Goal: Book appointment/travel/reservation

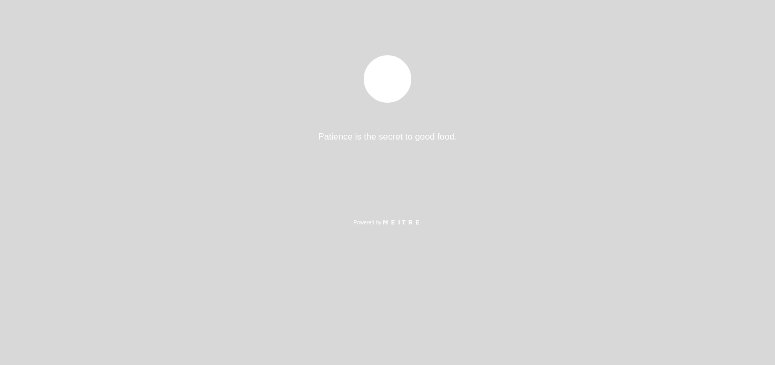
select select "es"
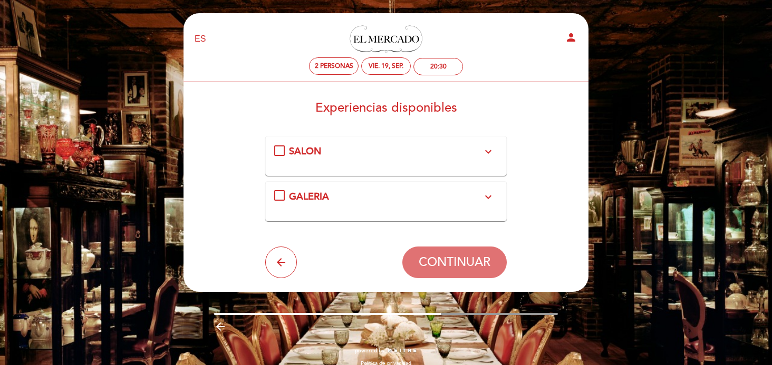
click at [474, 165] on div "SALON expand_more Si desea conocer el menú, click aquí" at bounding box center [386, 156] width 224 height 22
click at [488, 150] on icon "expand_more" at bounding box center [488, 152] width 13 height 13
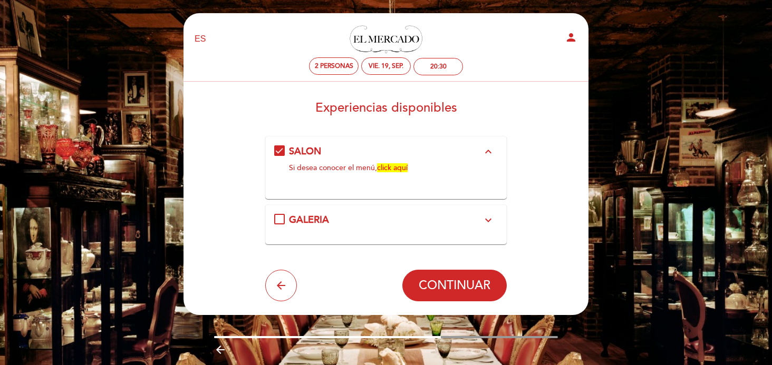
click at [488, 151] on icon "expand_less" at bounding box center [488, 152] width 13 height 13
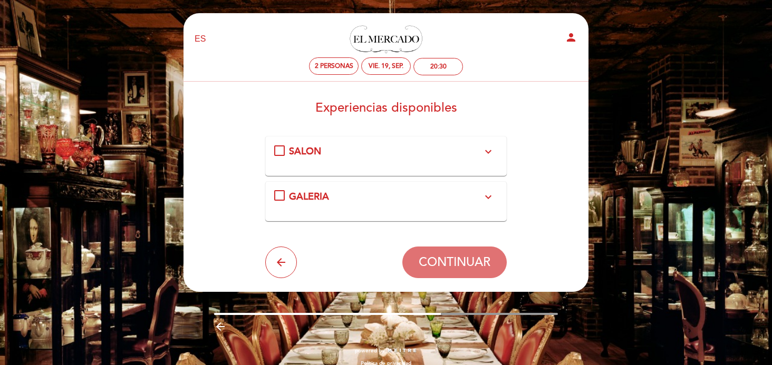
click at [484, 202] on icon "expand_more" at bounding box center [488, 197] width 13 height 13
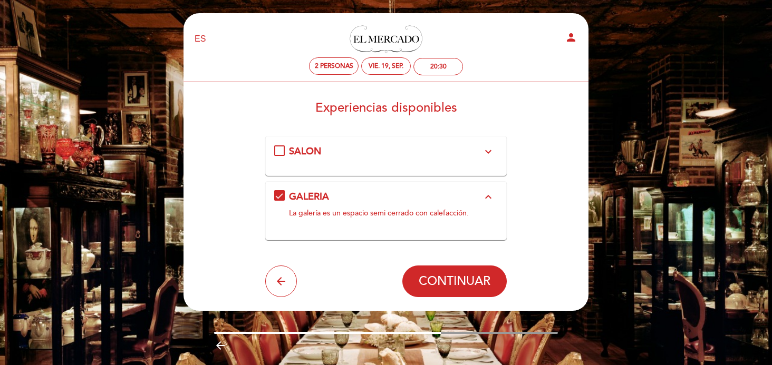
click at [484, 202] on icon "expand_less" at bounding box center [488, 197] width 13 height 13
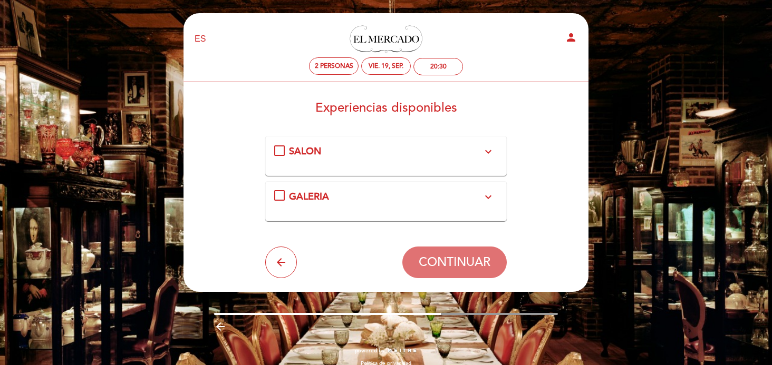
click at [464, 194] on div "GALERIA expand_more" at bounding box center [386, 197] width 194 height 14
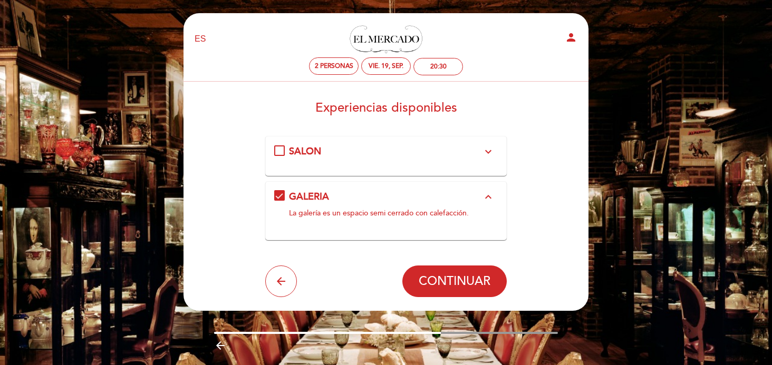
click at [472, 200] on div "GALERIA expand_less" at bounding box center [386, 197] width 194 height 14
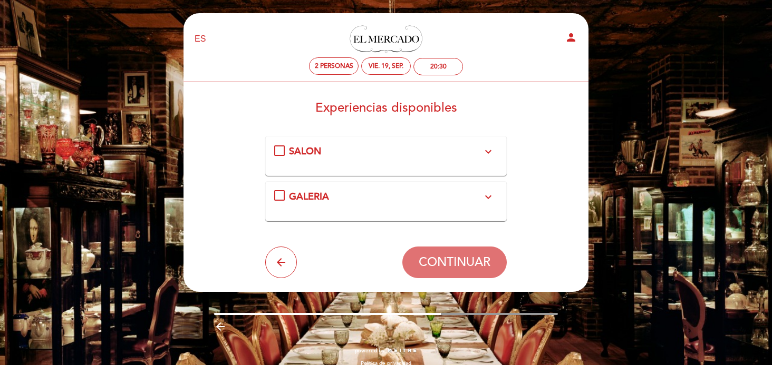
click at [482, 154] on icon "expand_more" at bounding box center [488, 152] width 13 height 13
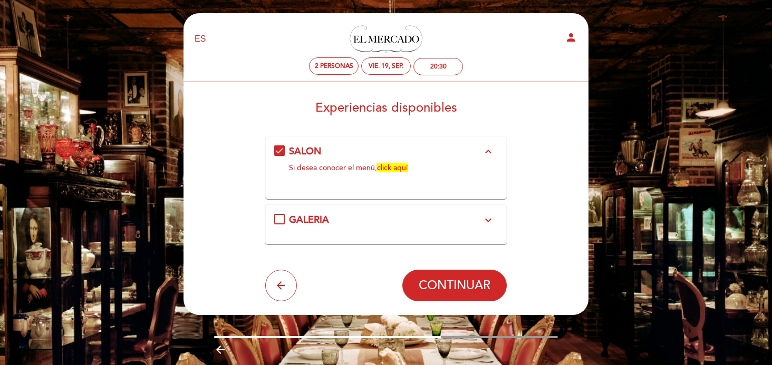
click at [392, 170] on link "click aquí" at bounding box center [392, 167] width 31 height 9
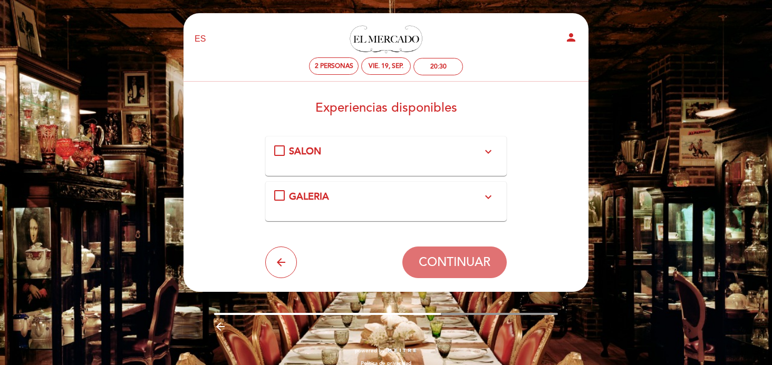
click at [364, 156] on div "SALON expand_more" at bounding box center [386, 152] width 194 height 14
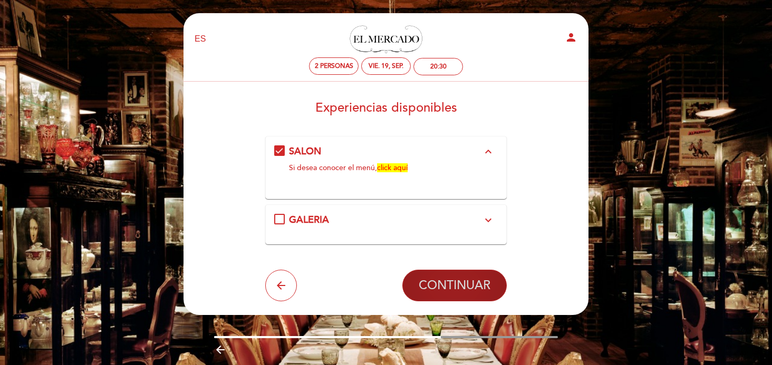
click at [448, 289] on span "CONTINUAR" at bounding box center [455, 285] width 72 height 15
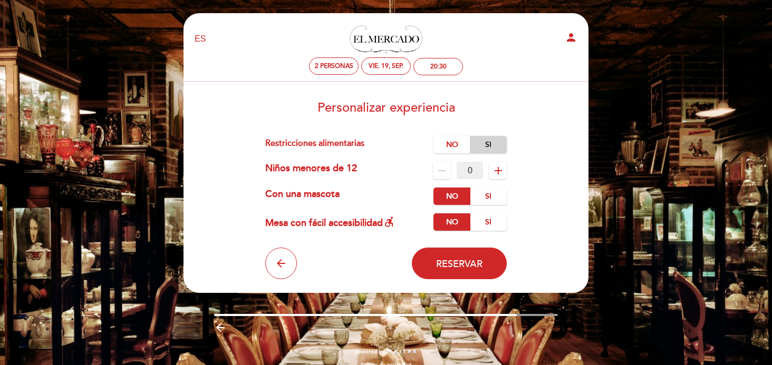
click at [491, 147] on label "Si" at bounding box center [488, 144] width 37 height 17
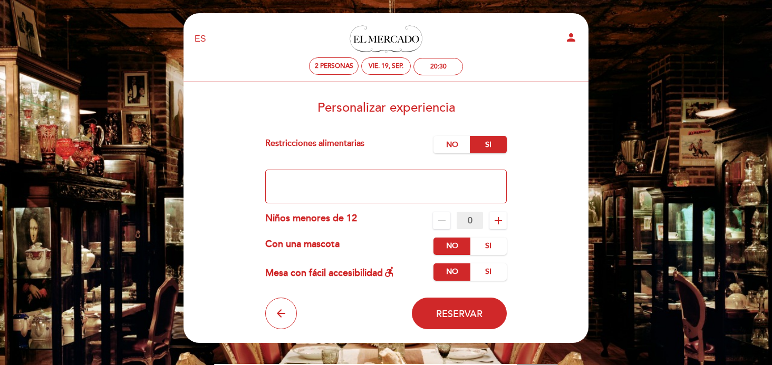
click at [432, 190] on textarea at bounding box center [386, 187] width 242 height 34
type textarea "t"
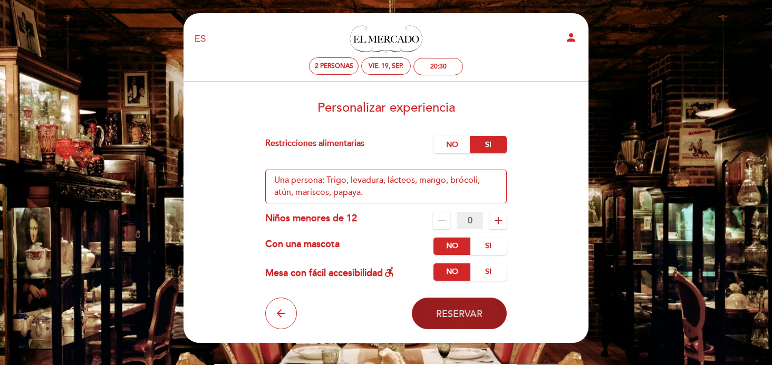
type textarea "Una persona: Trigo, levadura, lácteos, mango, brócoli, atún, mariscos, papaya."
click at [456, 316] on span "Reservar" at bounding box center [459, 314] width 46 height 12
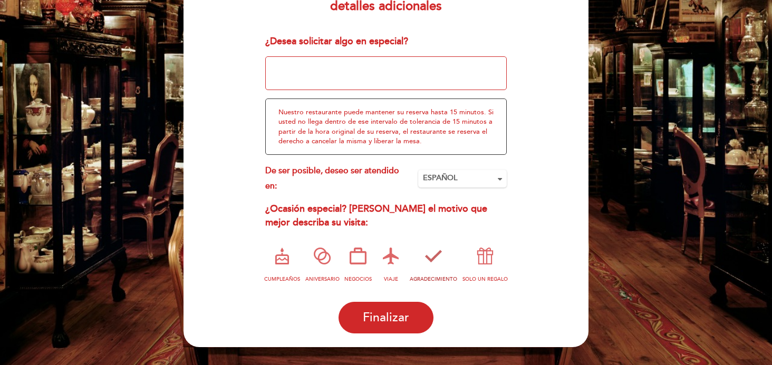
scroll to position [148, 0]
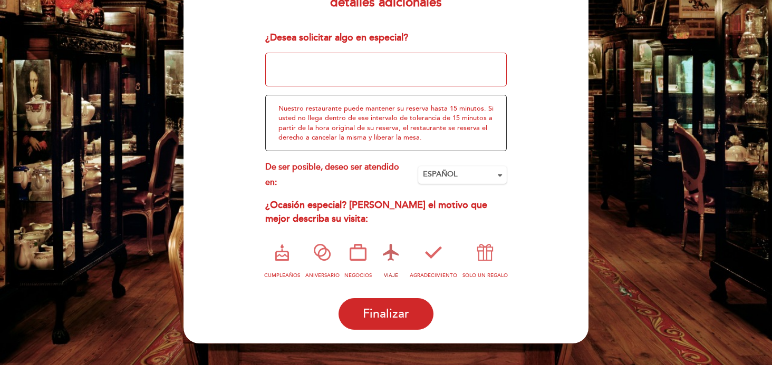
click at [389, 245] on icon at bounding box center [390, 252] width 27 height 27
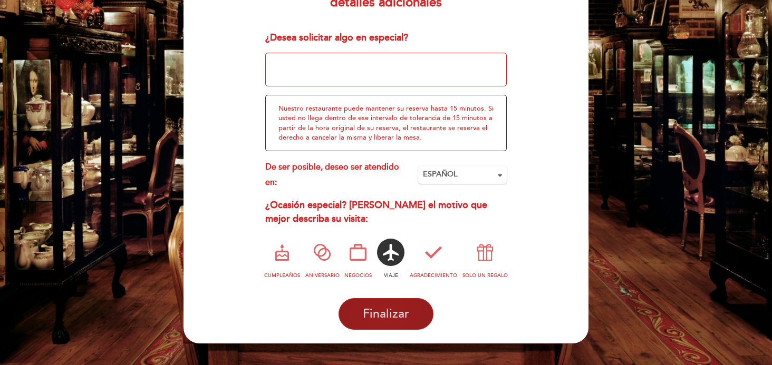
click at [392, 320] on button "Finalizar" at bounding box center [386, 314] width 95 height 32
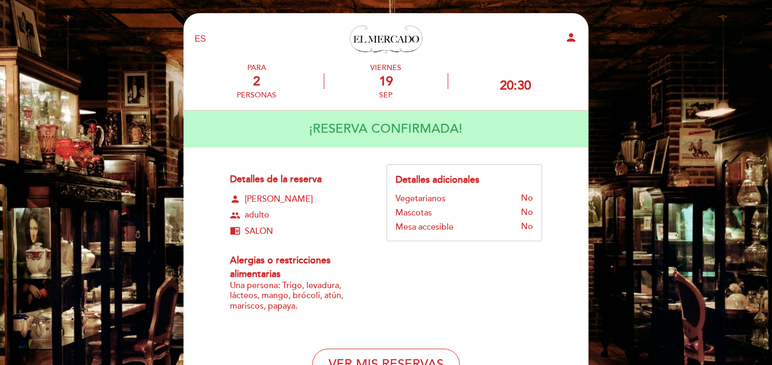
scroll to position [0, 0]
